Goal: Information Seeking & Learning: Learn about a topic

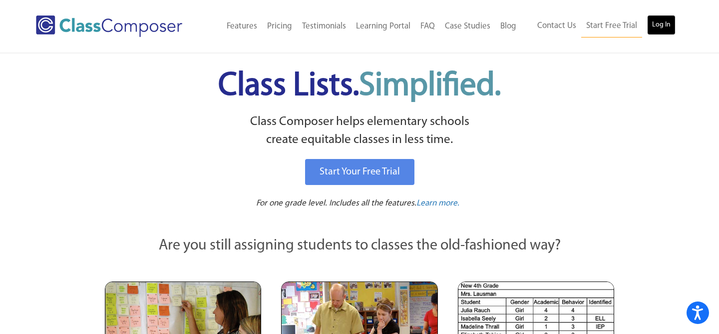
click at [657, 29] on link "Log In" at bounding box center [661, 25] width 28 height 20
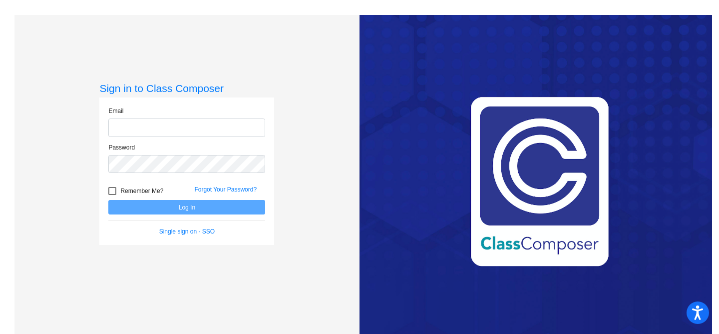
click at [248, 130] on input "email" at bounding box center [186, 127] width 157 height 18
type input "davalosm@mysaddleback.org"
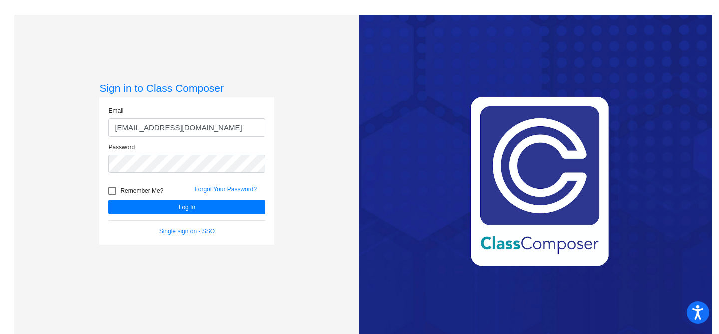
click at [158, 194] on span "Remember Me?" at bounding box center [141, 191] width 43 height 12
click at [112, 195] on input "Remember Me?" at bounding box center [112, 195] width 0 height 0
checkbox input "true"
click at [172, 214] on form "Email davalosm@mysaddleback.org Password Remember Me? Forgot Your Password? Log…" at bounding box center [186, 170] width 157 height 129
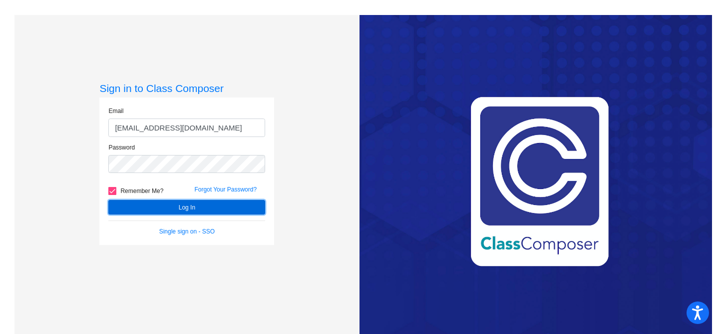
click at [174, 208] on button "Log In" at bounding box center [186, 207] width 157 height 14
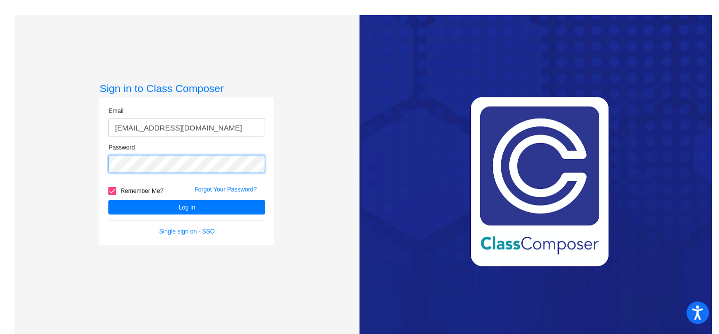
click at [108, 200] on button "Log In" at bounding box center [186, 207] width 157 height 14
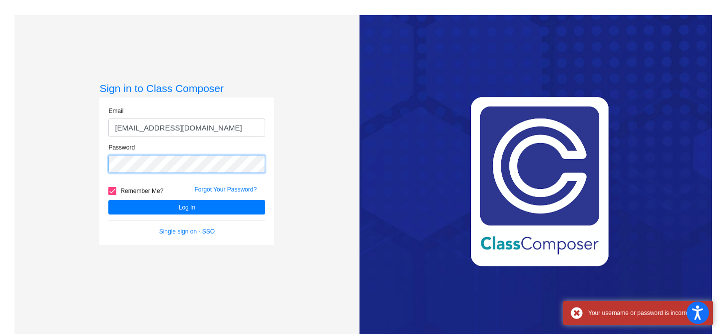
click at [108, 200] on button "Log In" at bounding box center [186, 207] width 157 height 14
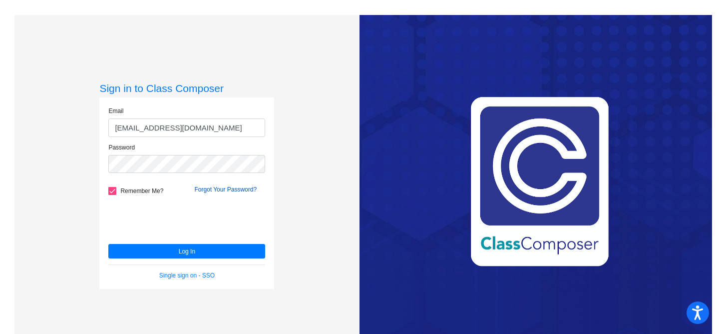
click at [194, 192] on link "Forgot Your Password?" at bounding box center [225, 189] width 62 height 7
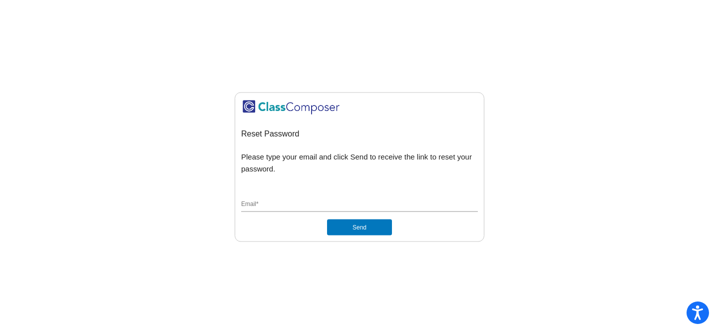
click at [340, 210] on div "Email *" at bounding box center [359, 202] width 237 height 19
type input "[PERSON_NAME][EMAIL_ADDRESS][PERSON_NAME][DOMAIN_NAME]"
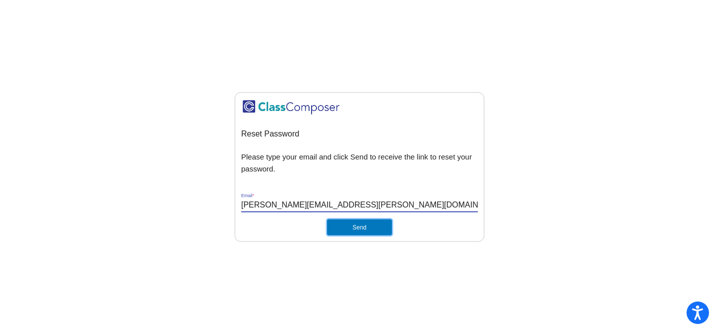
click at [347, 228] on button "Send" at bounding box center [359, 227] width 65 height 16
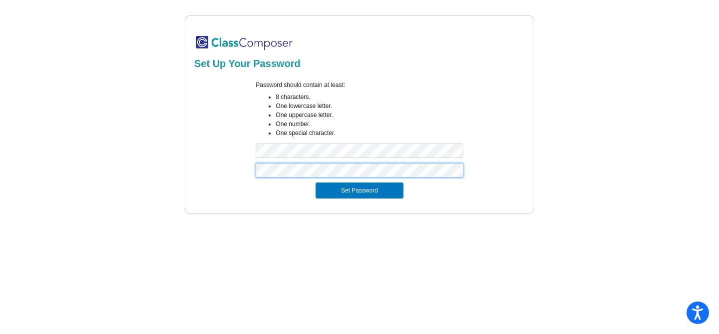
click at [316, 182] on button "Set Password" at bounding box center [360, 190] width 88 height 16
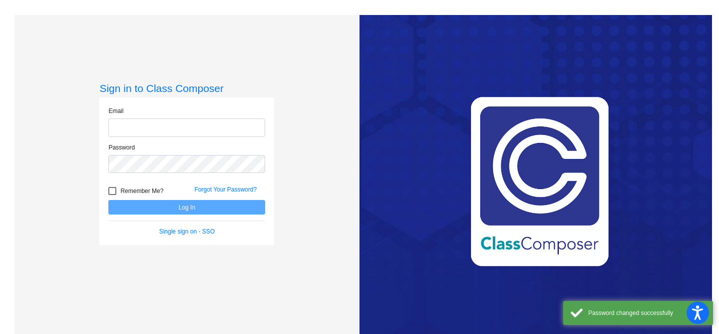
click at [245, 135] on input "email" at bounding box center [186, 127] width 157 height 18
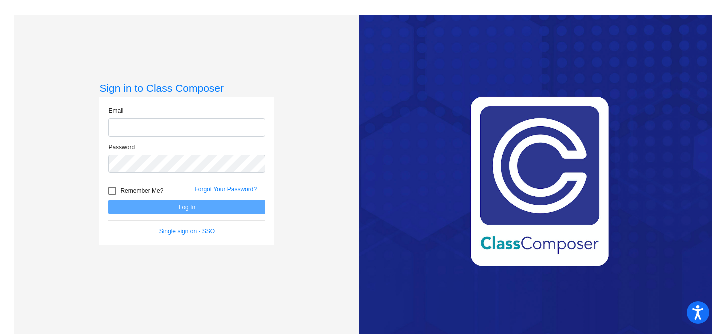
click at [239, 130] on input "email" at bounding box center [186, 127] width 157 height 18
type input "[PERSON_NAME][EMAIL_ADDRESS][PERSON_NAME][DOMAIN_NAME]"
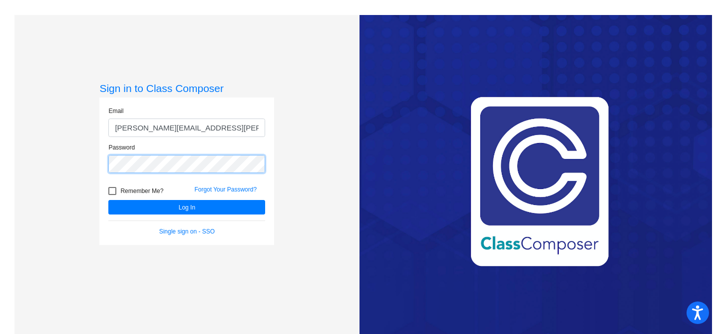
click at [108, 200] on button "Log In" at bounding box center [186, 207] width 157 height 14
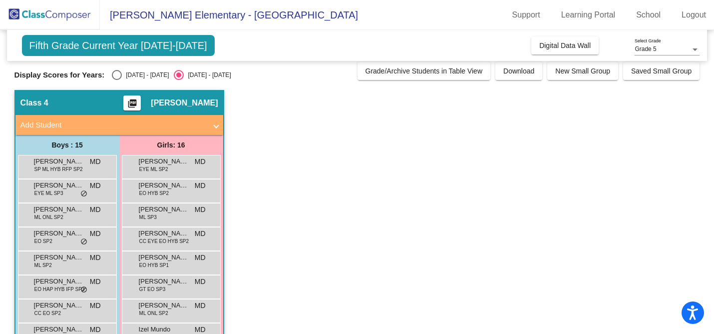
scroll to position [6, 0]
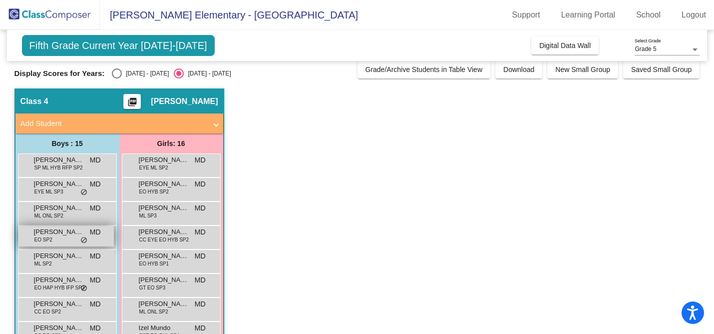
click at [60, 233] on span "[PERSON_NAME]" at bounding box center [59, 232] width 50 height 10
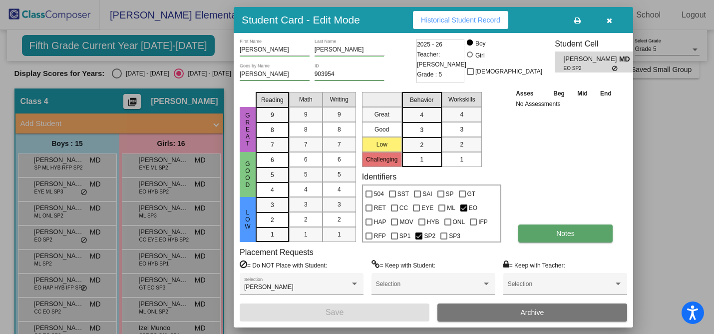
click at [561, 227] on button "Notes" at bounding box center [565, 233] width 94 height 18
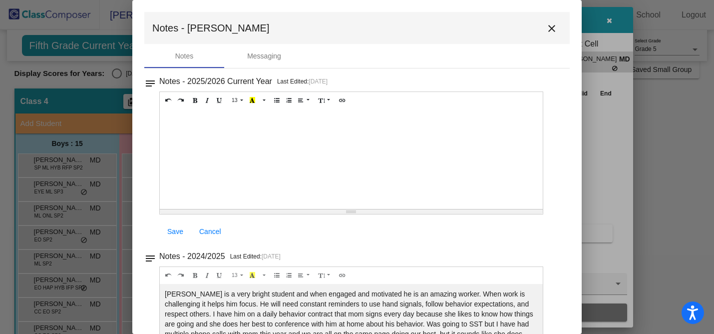
click at [267, 136] on div at bounding box center [351, 159] width 383 height 100
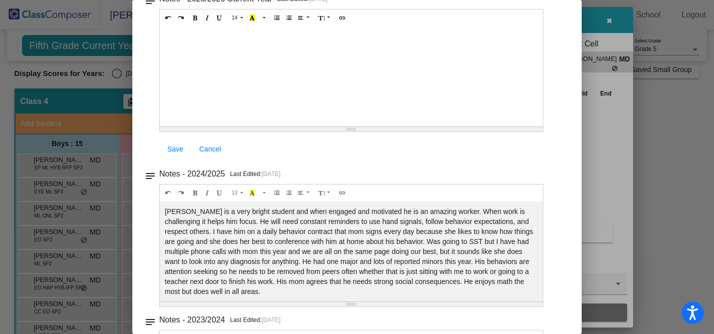
scroll to position [81, 0]
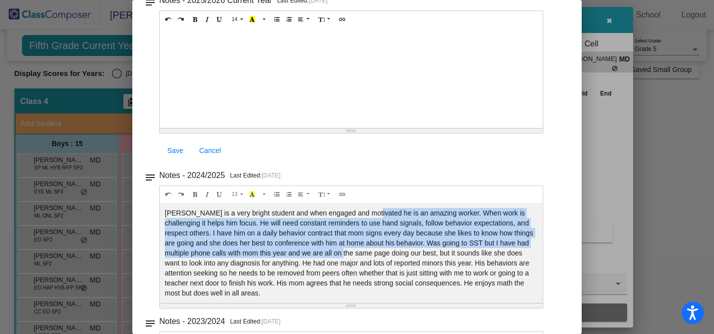
drag, startPoint x: 369, startPoint y: 214, endPoint x: 364, endPoint y: 248, distance: 34.8
click at [364, 128] on div "Charlie is a very bright student and when engaged and motivated he is an amazin…" at bounding box center [351, 78] width 383 height 100
drag, startPoint x: 279, startPoint y: 217, endPoint x: 279, endPoint y: 251, distance: 34.0
click at [279, 128] on div "Charlie is a very bright student and when engaged and motivated he is an amazin…" at bounding box center [351, 78] width 383 height 100
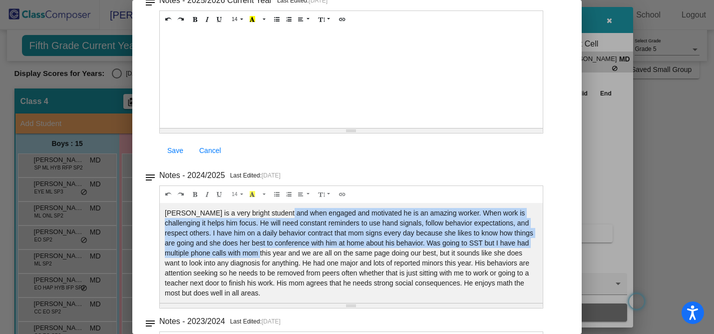
click at [279, 128] on div "Charlie is a very bright student and when engaged and motivated he is an amazin…" at bounding box center [351, 78] width 383 height 100
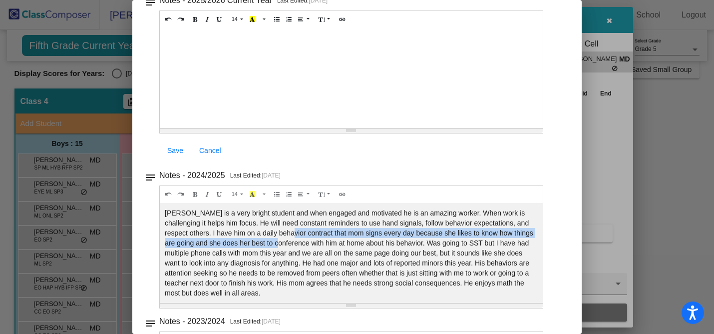
drag, startPoint x: 288, startPoint y: 233, endPoint x: 288, endPoint y: 247, distance: 14.5
click at [288, 128] on div "Charlie is a very bright student and when engaged and motivated he is an amazin…" at bounding box center [351, 78] width 383 height 100
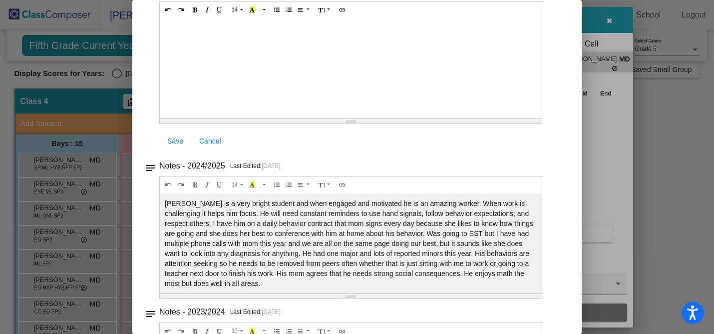
scroll to position [91, 0]
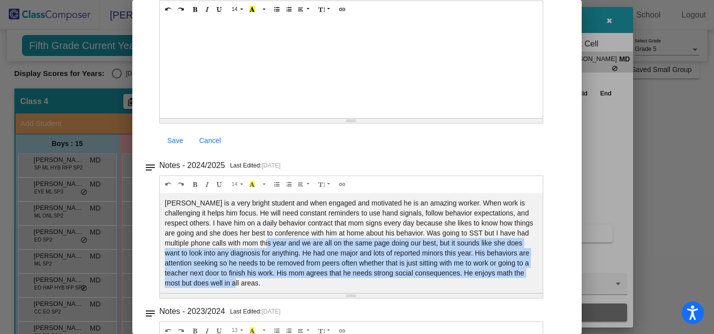
drag, startPoint x: 288, startPoint y: 247, endPoint x: 262, endPoint y: 280, distance: 42.0
click at [262, 118] on div "Charlie is a very bright student and when engaged and motivated he is an amazin…" at bounding box center [351, 68] width 383 height 100
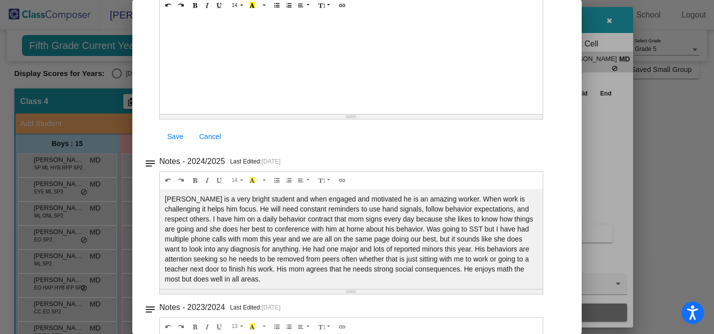
scroll to position [0, 0]
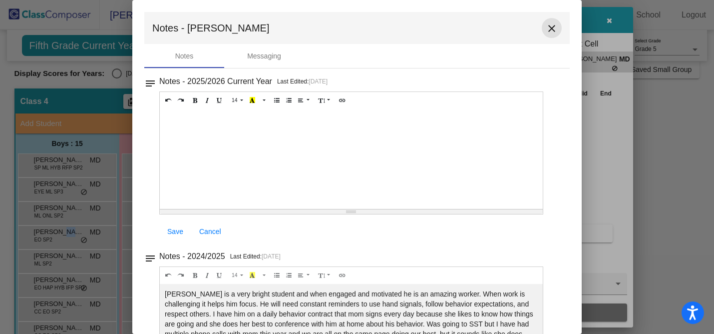
click at [550, 22] on button "close" at bounding box center [552, 28] width 20 height 20
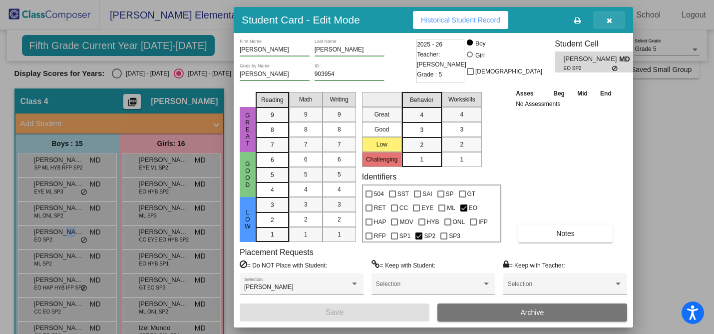
click at [619, 21] on button "button" at bounding box center [609, 20] width 32 height 18
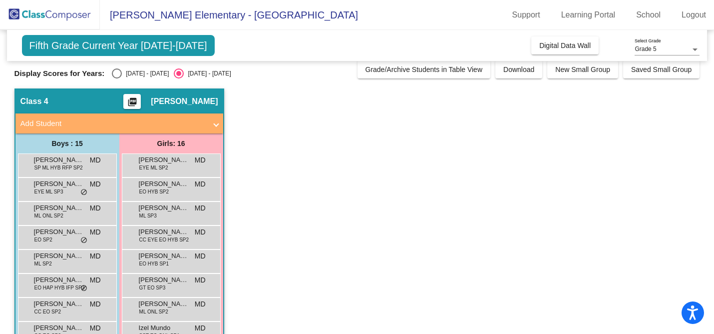
click at [265, 199] on app-classroom "Class 4 picture_as_pdf Mayra Davalos Add Student First Name Last Name Student I…" at bounding box center [357, 320] width 686 height 464
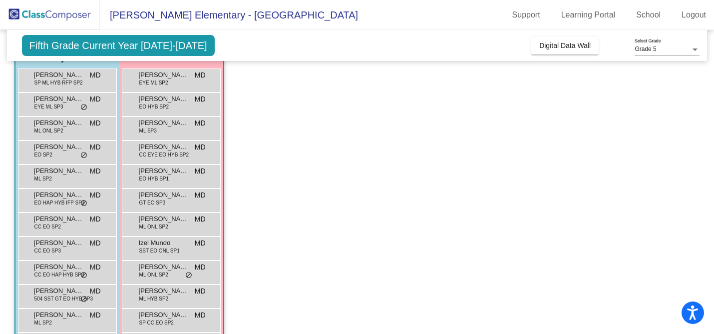
scroll to position [92, 0]
click at [63, 204] on span "EO HAP HYB IFP SP3" at bounding box center [59, 201] width 50 height 7
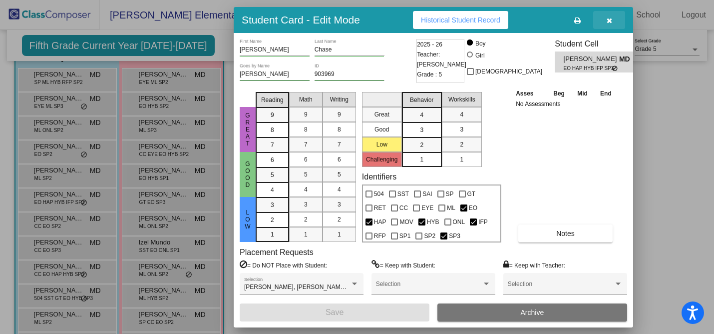
click at [612, 22] on button "button" at bounding box center [609, 20] width 32 height 18
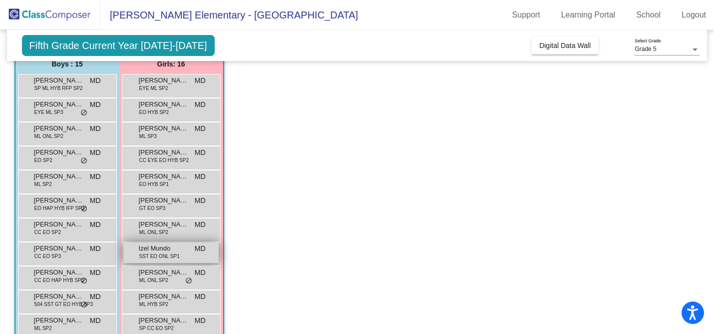
scroll to position [226, 0]
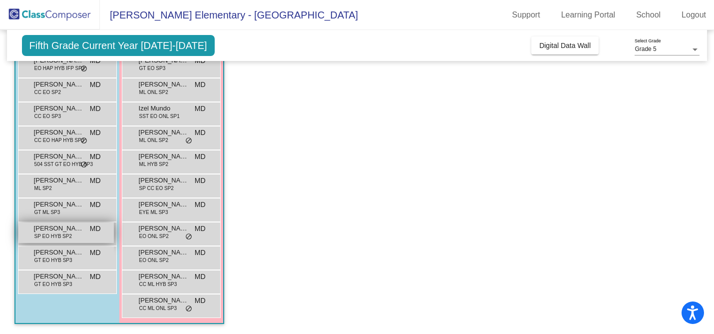
click at [50, 234] on span "SP EO HYB SP2" at bounding box center [52, 235] width 37 height 7
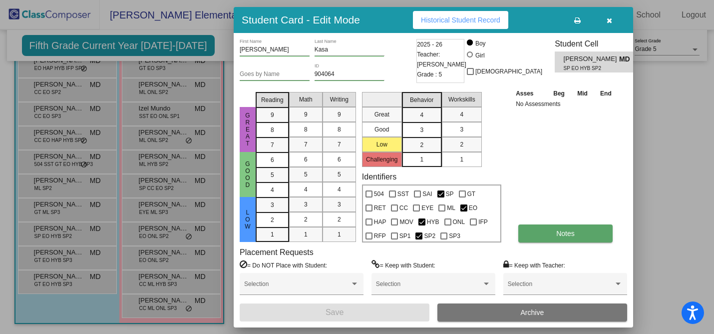
click at [577, 229] on button "Notes" at bounding box center [565, 233] width 94 height 18
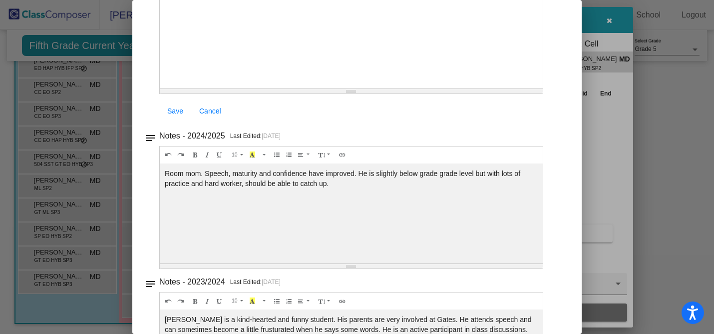
scroll to position [204, 0]
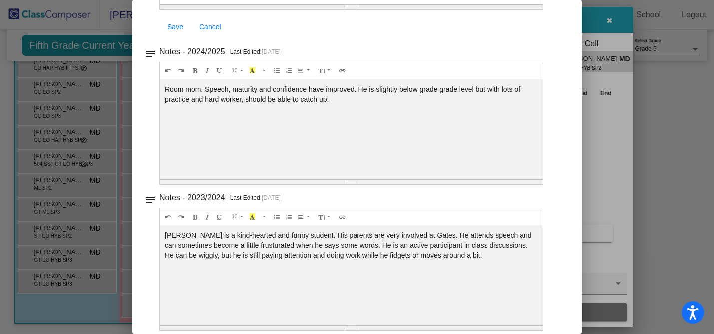
drag, startPoint x: 277, startPoint y: 253, endPoint x: 381, endPoint y: 149, distance: 146.9
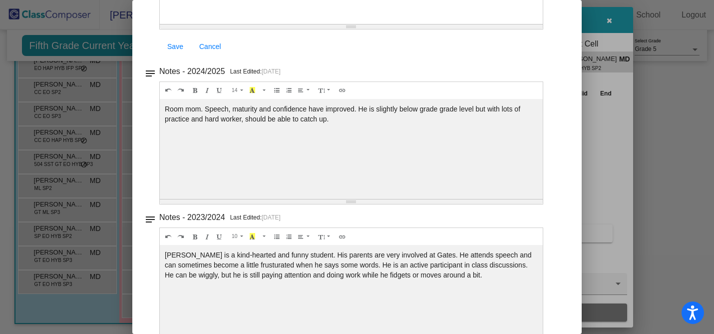
scroll to position [0, 0]
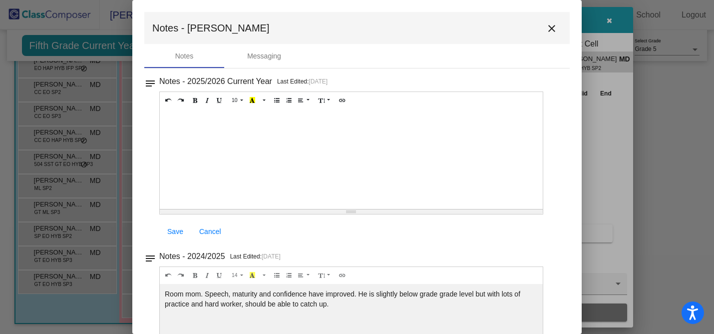
click at [535, 32] on mat-toolbar "Notes - Maxwell close" at bounding box center [356, 28] width 425 height 32
click at [542, 31] on button "close" at bounding box center [552, 28] width 20 height 20
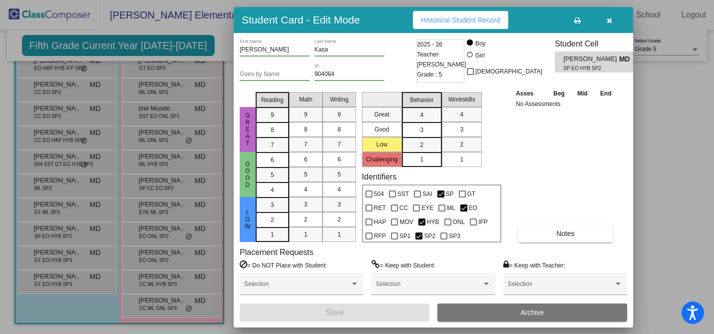
click at [609, 20] on icon "button" at bounding box center [609, 20] width 5 height 7
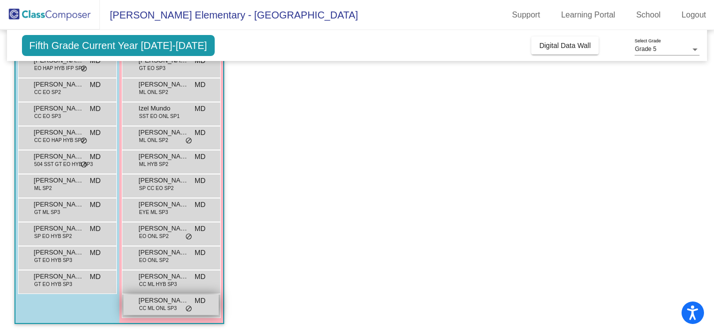
click at [144, 304] on span "CC ML ONL SP3" at bounding box center [157, 307] width 37 height 7
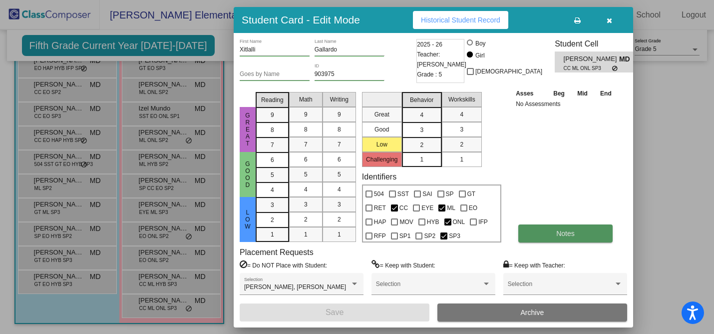
click at [557, 235] on span "Notes" at bounding box center [565, 233] width 18 height 8
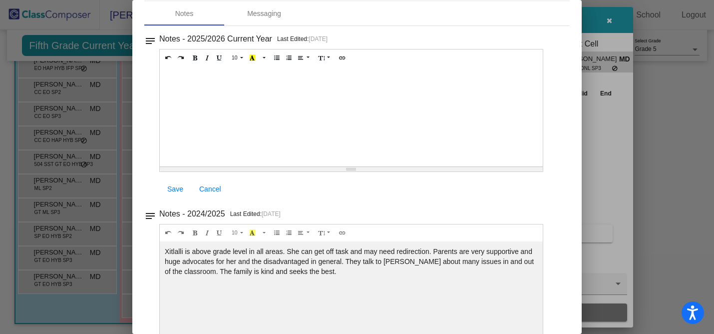
scroll to position [47, 0]
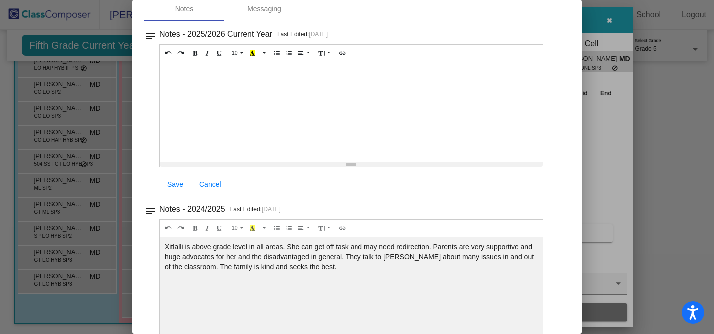
drag, startPoint x: 245, startPoint y: 249, endPoint x: 245, endPoint y: 270, distance: 21.5
click at [245, 162] on div "Xitlalli is above grade level in all areas. She can get off task and may need r…" at bounding box center [351, 112] width 383 height 100
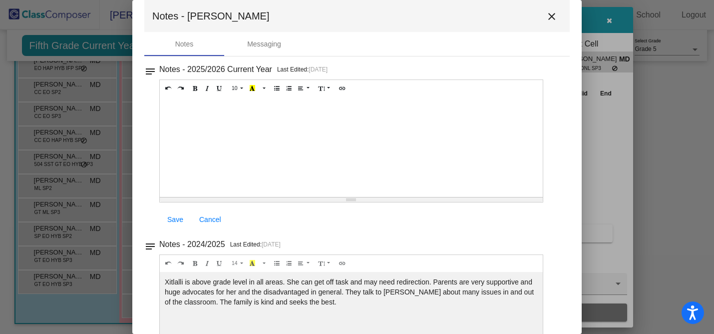
scroll to position [0, 0]
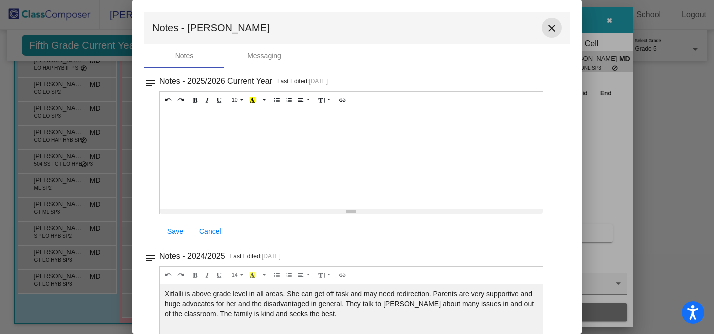
click at [546, 29] on mat-icon "close" at bounding box center [552, 28] width 12 height 12
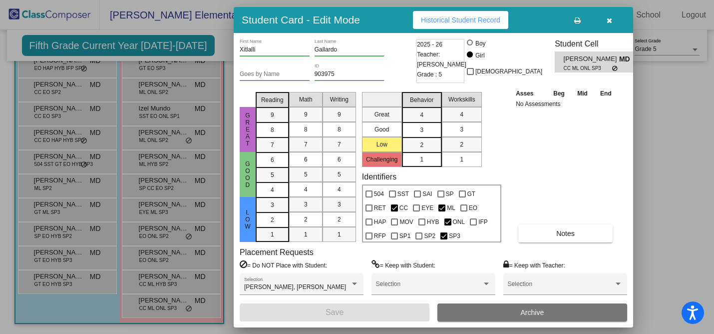
click at [611, 28] on button "button" at bounding box center [609, 20] width 32 height 18
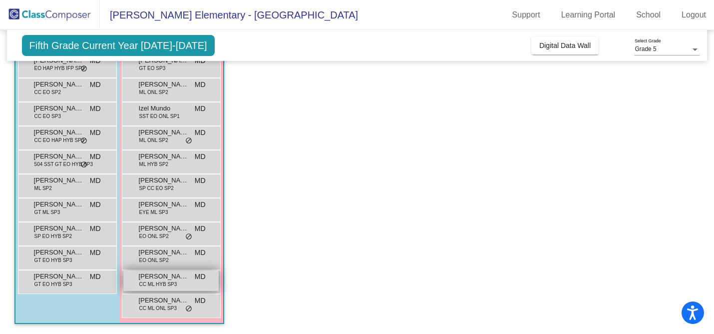
click at [144, 276] on span "Vasty Abelino Gomez" at bounding box center [164, 276] width 50 height 10
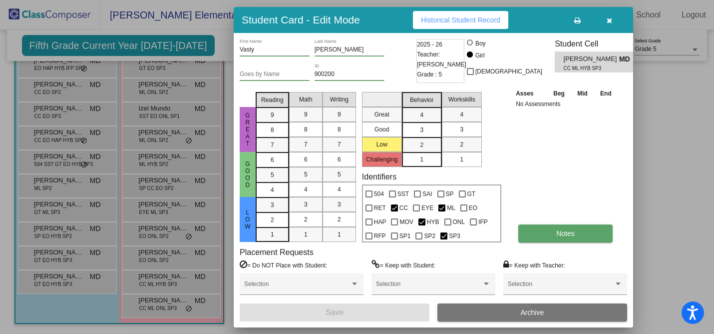
click at [548, 229] on button "Notes" at bounding box center [565, 233] width 94 height 18
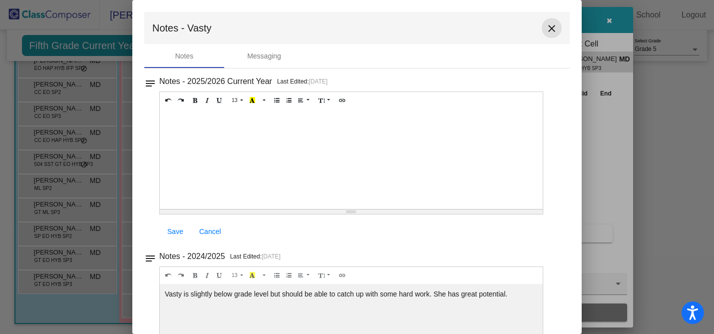
click at [549, 29] on mat-icon "close" at bounding box center [552, 28] width 12 height 12
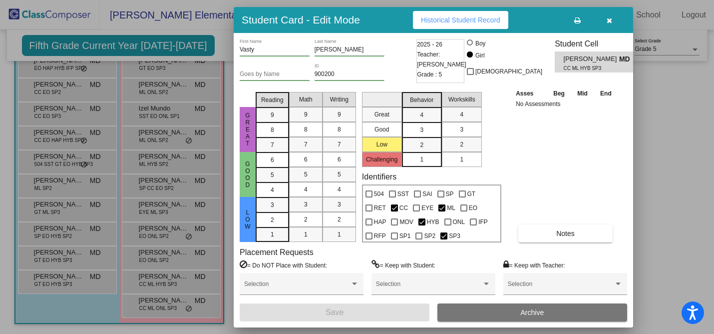
click at [609, 16] on span "button" at bounding box center [609, 20] width 5 height 8
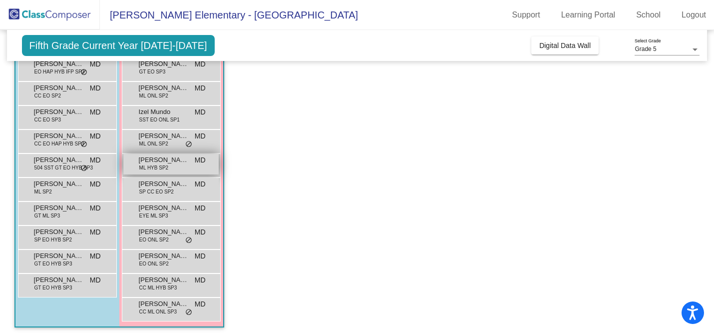
scroll to position [223, 0]
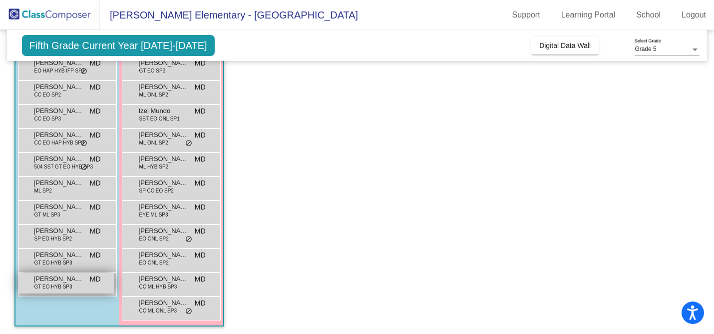
click at [49, 282] on span "Sebastian Blanks" at bounding box center [59, 279] width 50 height 10
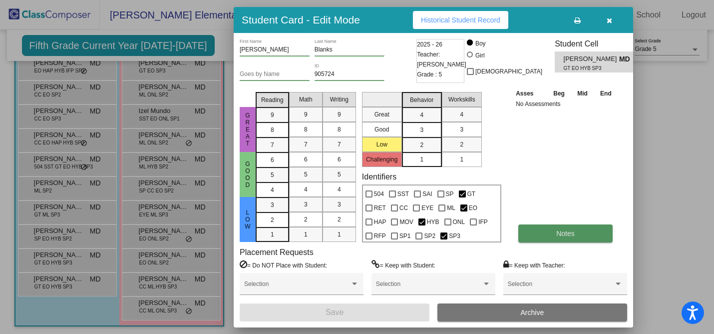
click at [535, 240] on button "Notes" at bounding box center [565, 233] width 94 height 18
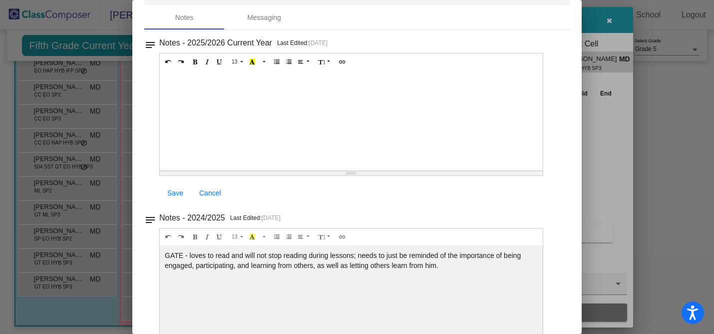
scroll to position [39, 0]
drag, startPoint x: 222, startPoint y: 252, endPoint x: 249, endPoint y: 272, distance: 33.6
click at [249, 169] on div "GATE - loves to read and will not stop reading during lessons; needs to just be…" at bounding box center [351, 119] width 383 height 100
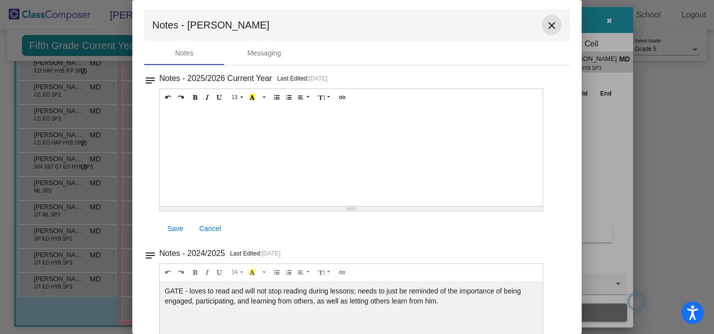
click at [552, 28] on mat-icon "close" at bounding box center [552, 25] width 12 height 12
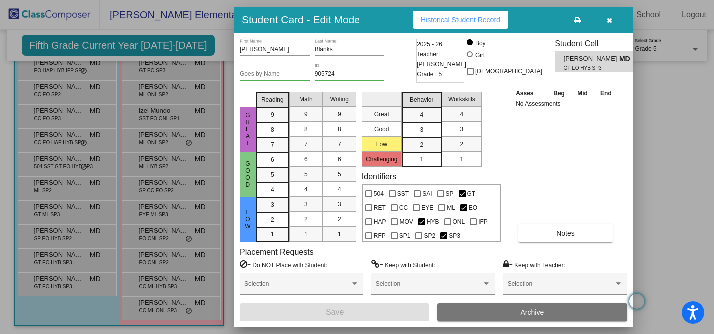
click at [612, 21] on button "button" at bounding box center [609, 20] width 32 height 18
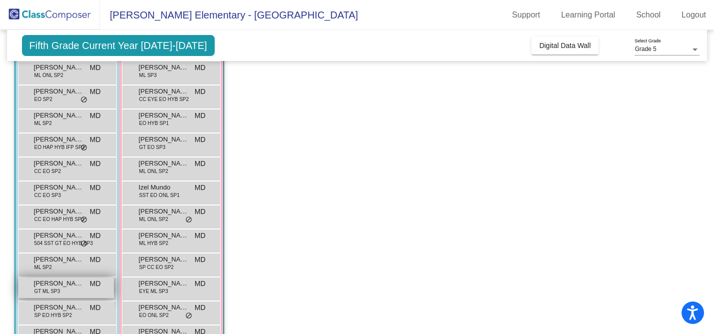
scroll to position [148, 0]
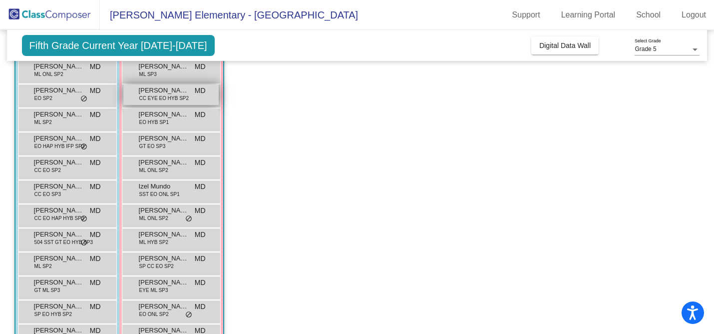
click at [178, 98] on span "CC EYE EO HYB SP2" at bounding box center [163, 97] width 49 height 7
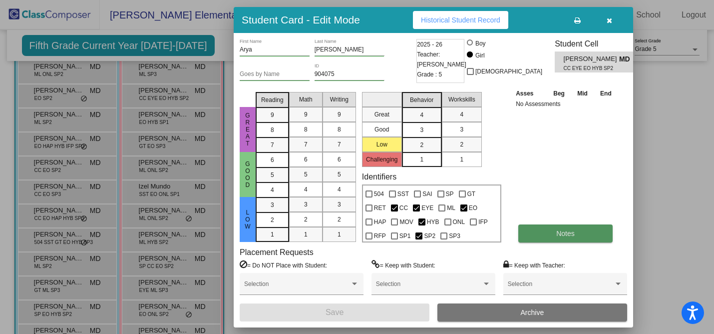
click at [596, 239] on button "Notes" at bounding box center [565, 233] width 94 height 18
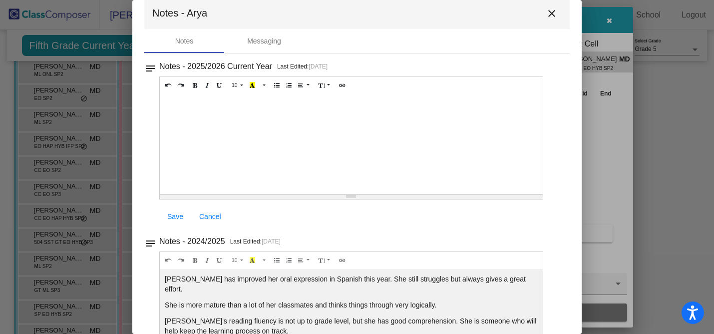
scroll to position [0, 0]
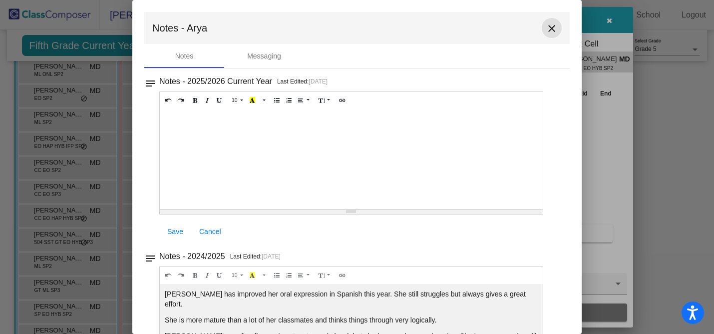
click at [546, 31] on mat-icon "close" at bounding box center [552, 28] width 12 height 12
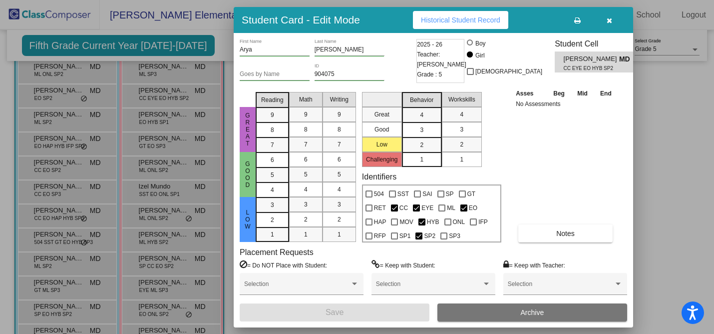
click at [602, 19] on button "button" at bounding box center [609, 20] width 32 height 18
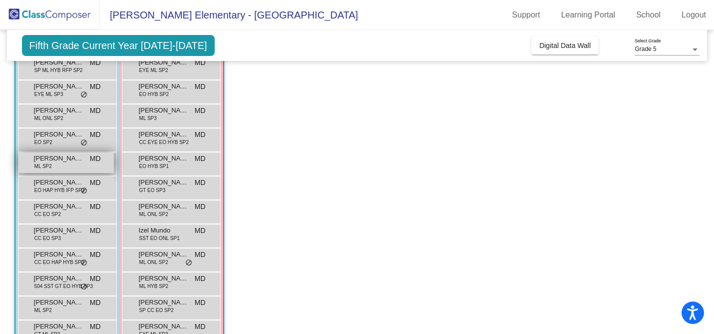
scroll to position [102, 0]
